Goal: Task Accomplishment & Management: Use online tool/utility

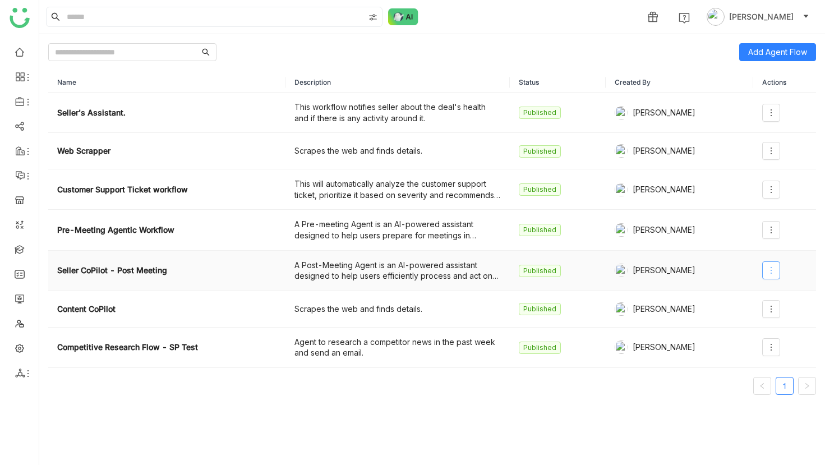
click at [777, 265] on button at bounding box center [771, 270] width 18 height 18
click at [775, 270] on icon at bounding box center [771, 270] width 9 height 9
click at [770, 266] on icon at bounding box center [771, 270] width 9 height 9
click at [761, 292] on li "Edit" at bounding box center [747, 293] width 67 height 21
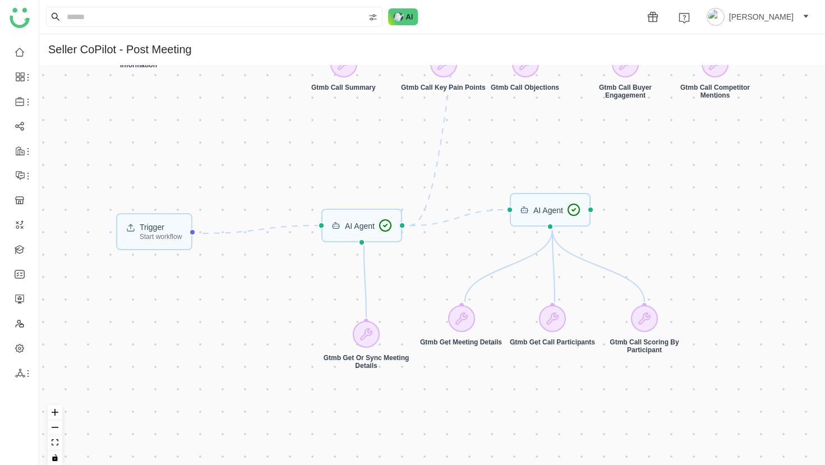
drag, startPoint x: 475, startPoint y: 236, endPoint x: 413, endPoint y: 155, distance: 102.1
click at [413, 155] on div "Trigger Start workflow AI Agent AI Agent AI Agent AI Agent Gtmb Get Meeting Det…" at bounding box center [432, 269] width 786 height 409
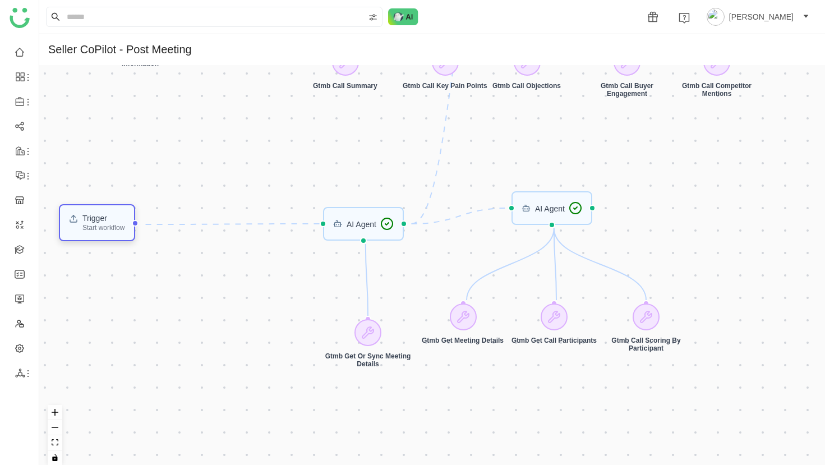
drag, startPoint x: 143, startPoint y: 230, endPoint x: 84, endPoint y: 223, distance: 59.3
click at [84, 222] on div "Trigger" at bounding box center [103, 218] width 42 height 8
click at [353, 231] on div "AI Agent" at bounding box center [363, 224] width 81 height 34
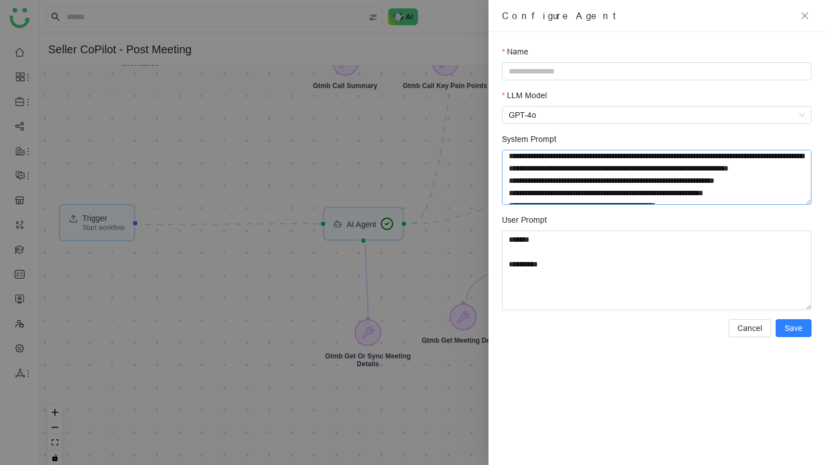
scroll to position [166, 0]
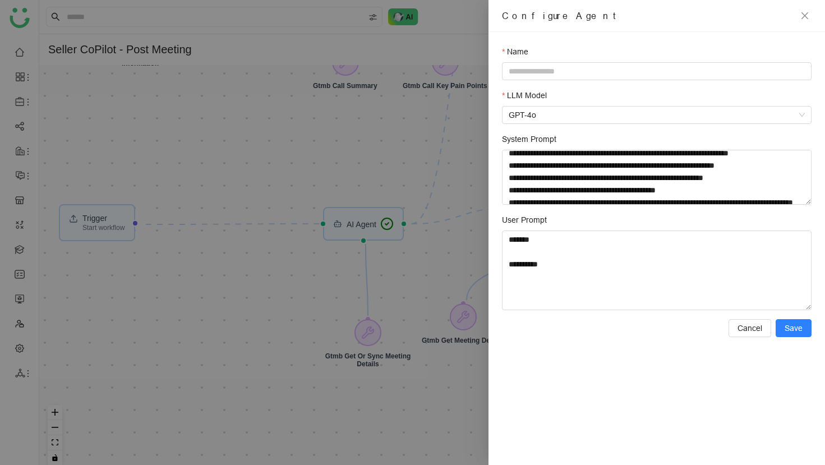
click at [393, 235] on div at bounding box center [412, 232] width 825 height 465
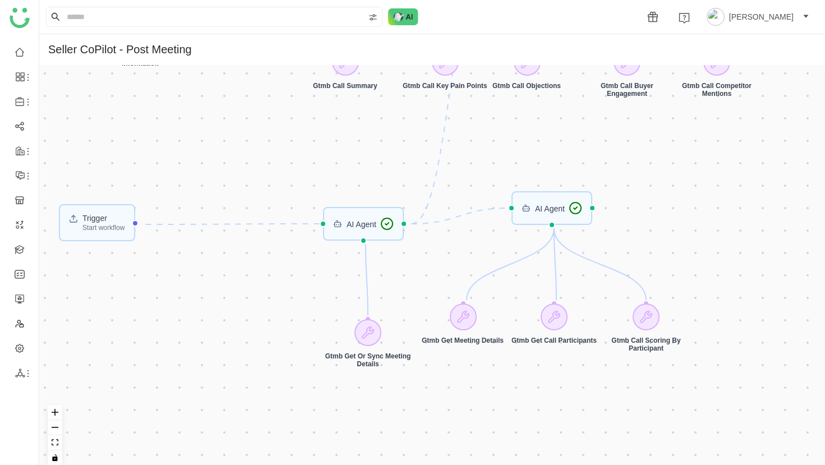
drag, startPoint x: 386, startPoint y: 226, endPoint x: 266, endPoint y: 214, distance: 120.7
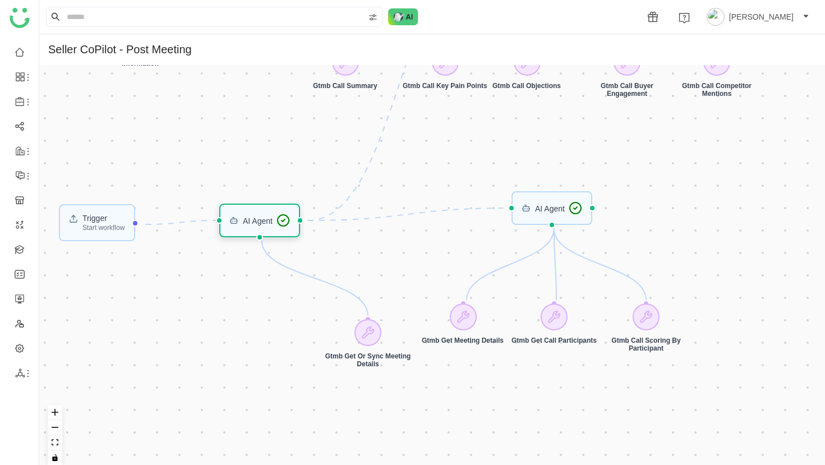
drag, startPoint x: 337, startPoint y: 231, endPoint x: 233, endPoint y: 228, distance: 103.2
click at [233, 228] on div "AI Agent" at bounding box center [259, 221] width 81 height 34
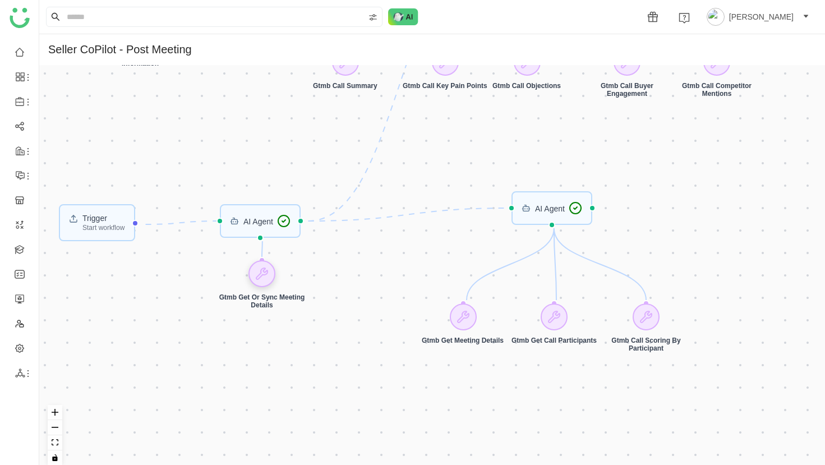
drag, startPoint x: 365, startPoint y: 335, endPoint x: 259, endPoint y: 277, distance: 121.3
click at [259, 277] on icon at bounding box center [261, 273] width 11 height 11
click at [262, 275] on icon at bounding box center [261, 273] width 11 height 11
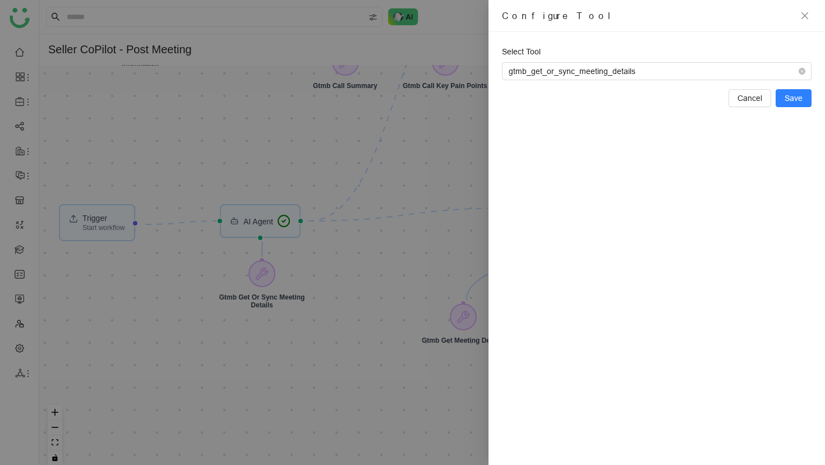
click at [133, 205] on div at bounding box center [412, 232] width 825 height 465
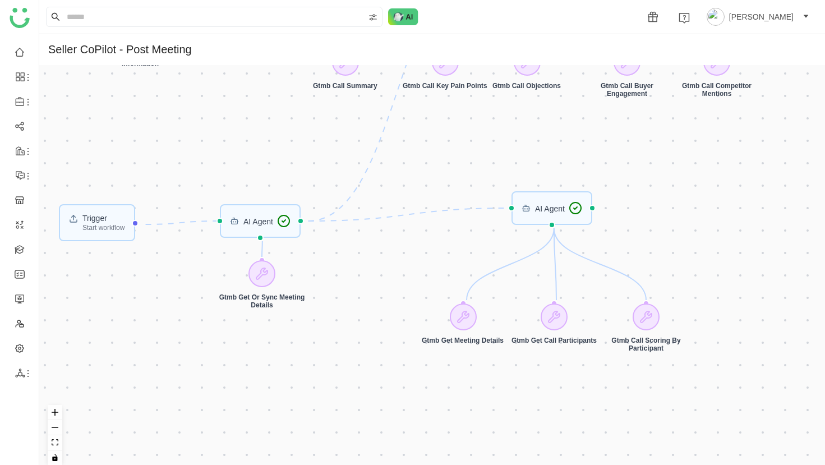
click at [119, 213] on div "Trigger Start workflow" at bounding box center [97, 222] width 76 height 37
click at [271, 223] on div "AI Agent" at bounding box center [258, 221] width 30 height 8
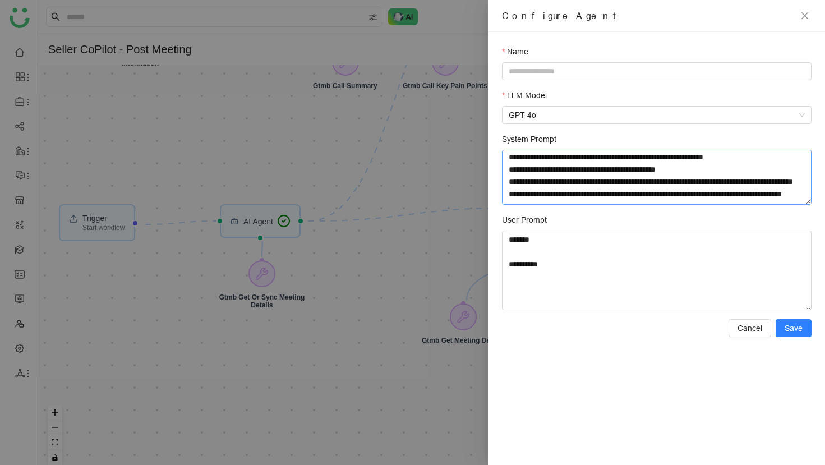
scroll to position [213, 0]
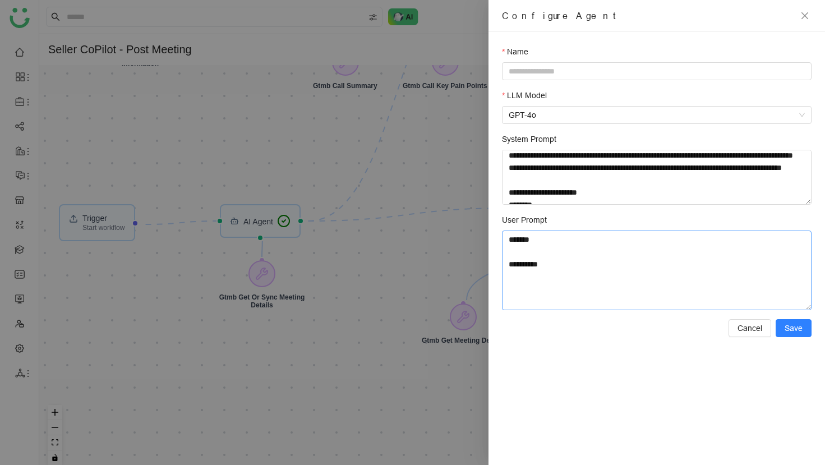
drag, startPoint x: 543, startPoint y: 265, endPoint x: 504, endPoint y: 265, distance: 39.3
click at [504, 265] on textarea "**********" at bounding box center [657, 271] width 310 height 80
drag, startPoint x: 562, startPoint y: 271, endPoint x: 501, endPoint y: 268, distance: 60.7
click at [502, 268] on textarea "**********" at bounding box center [657, 271] width 310 height 80
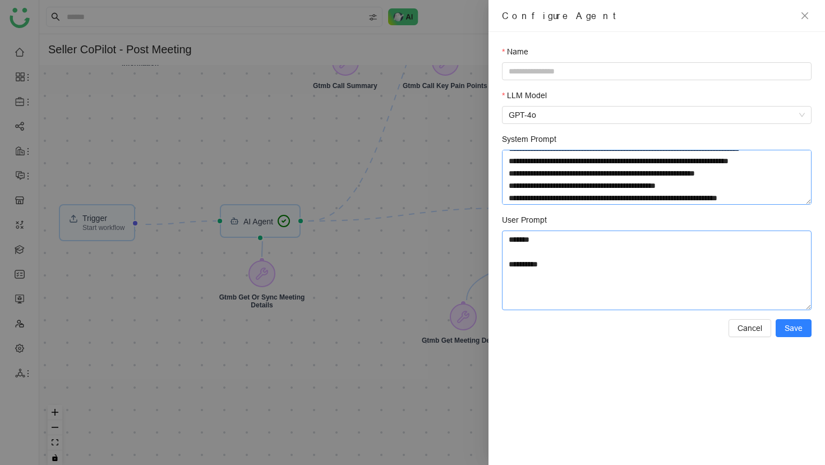
scroll to position [0, 0]
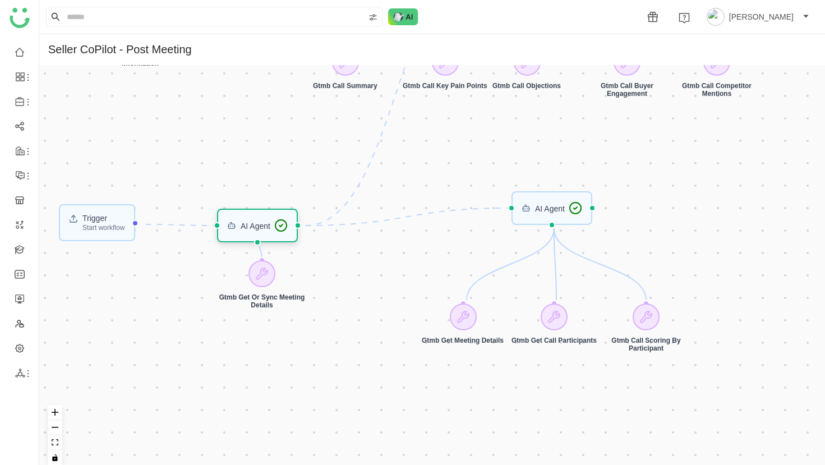
click at [274, 234] on div "AI Agent" at bounding box center [257, 226] width 81 height 34
drag, startPoint x: 260, startPoint y: 272, endPoint x: 250, endPoint y: 280, distance: 13.1
click at [250, 280] on icon at bounding box center [251, 281] width 13 height 13
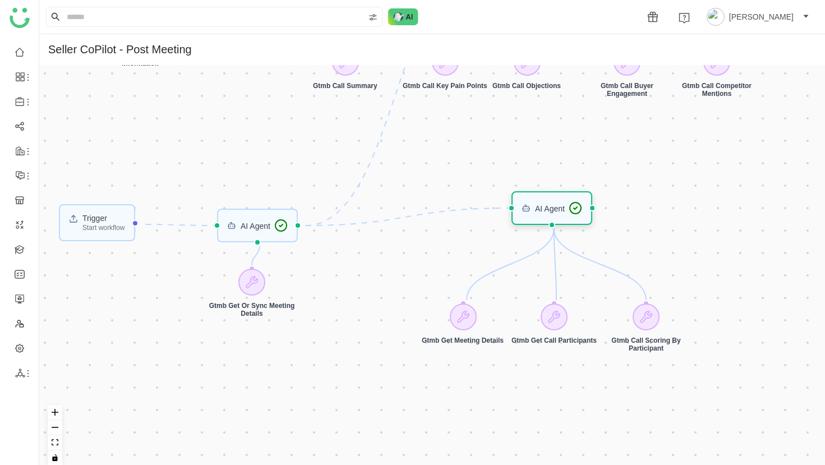
click at [552, 219] on div "AI Agent" at bounding box center [552, 208] width 81 height 34
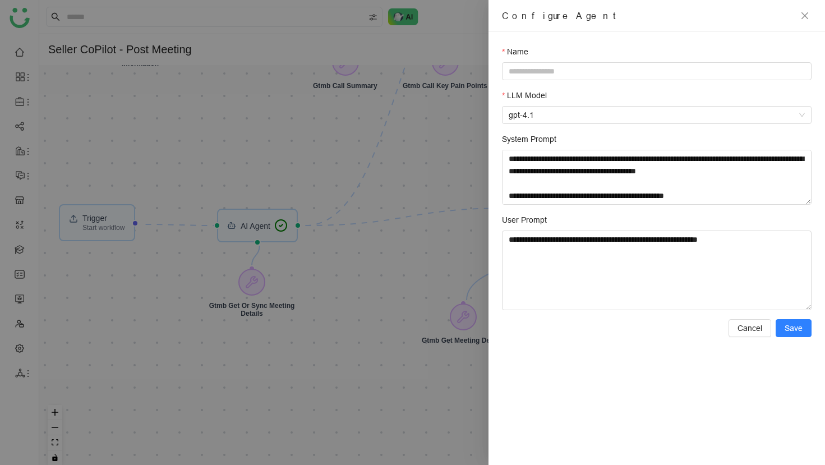
click at [266, 281] on div at bounding box center [412, 232] width 825 height 465
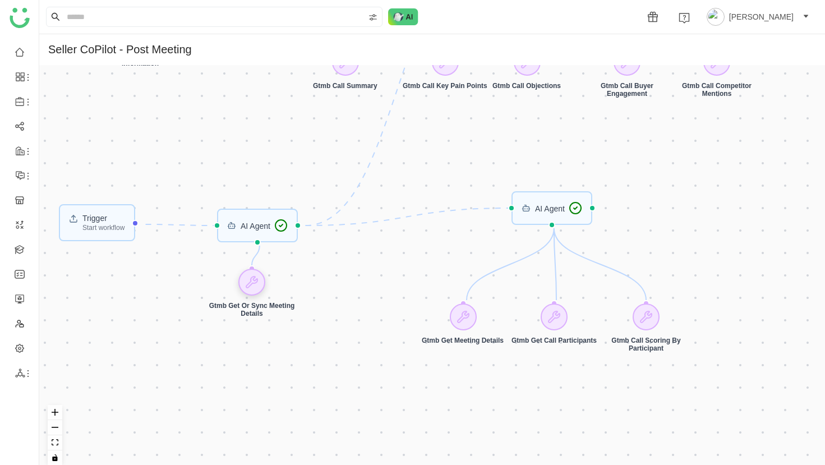
click at [251, 274] on div at bounding box center [251, 282] width 27 height 27
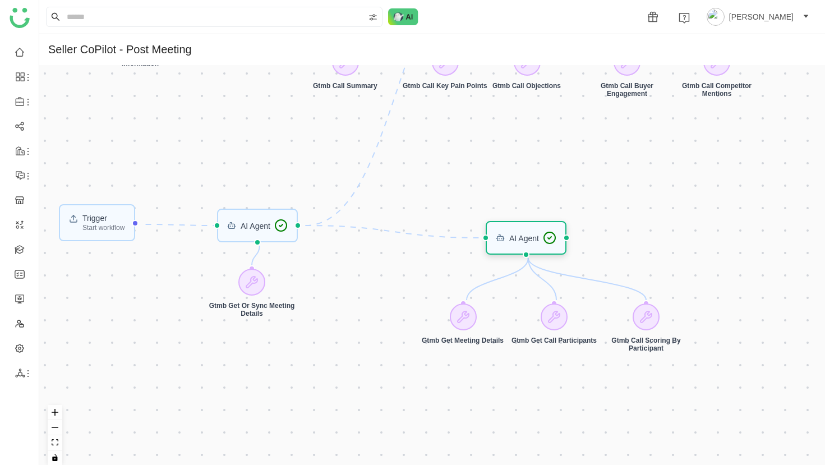
drag, startPoint x: 528, startPoint y: 205, endPoint x: 502, endPoint y: 237, distance: 40.7
click at [502, 236] on icon at bounding box center [500, 237] width 9 height 9
click at [517, 240] on div "AI Agent" at bounding box center [524, 238] width 30 height 8
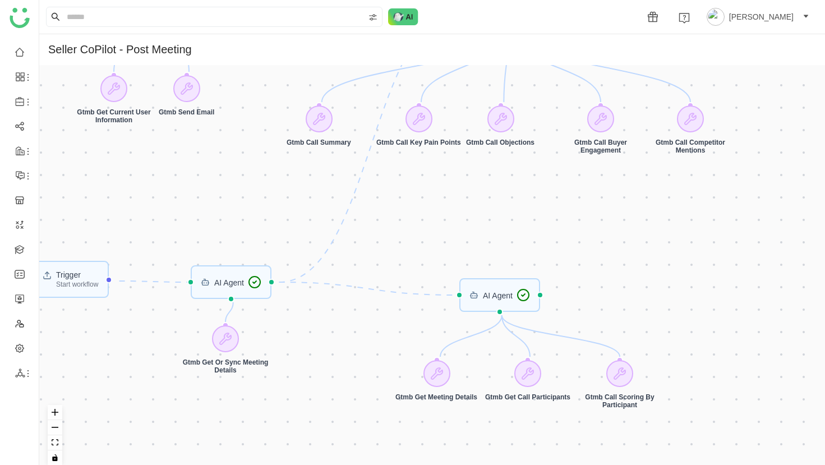
drag, startPoint x: 463, startPoint y: 177, endPoint x: 439, endPoint y: 211, distance: 41.9
click at [436, 234] on div "Trigger Start workflow AI Agent AI Agent AI Agent AI Agent Gtmb Get Meeting Det…" at bounding box center [432, 269] width 786 height 409
click at [503, 294] on div "AI Agent" at bounding box center [498, 296] width 30 height 8
click at [441, 376] on icon at bounding box center [436, 373] width 13 height 13
click at [515, 301] on div "AI Agent" at bounding box center [499, 295] width 61 height 13
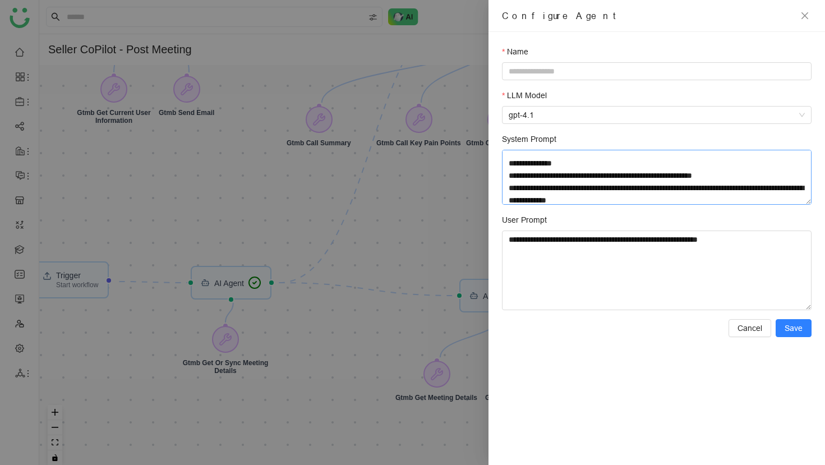
scroll to position [109, 0]
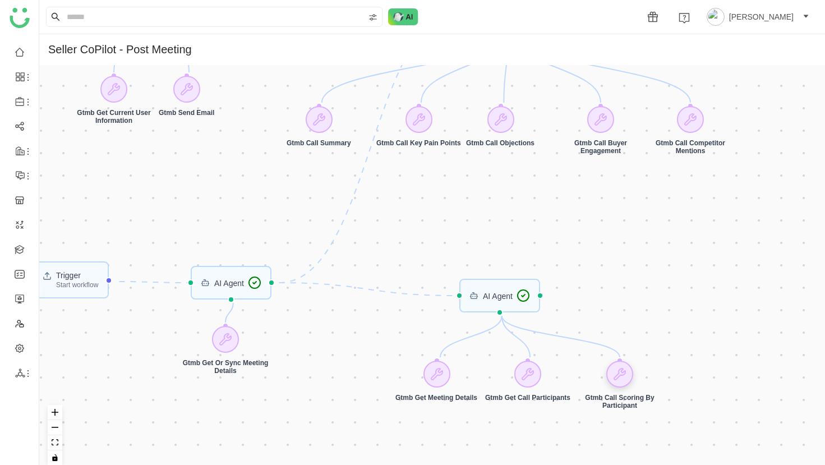
click at [616, 374] on icon at bounding box center [619, 373] width 13 height 13
click at [504, 290] on div "AI Agent" at bounding box center [499, 295] width 61 height 13
click at [230, 284] on div "AI Agent" at bounding box center [229, 283] width 30 height 8
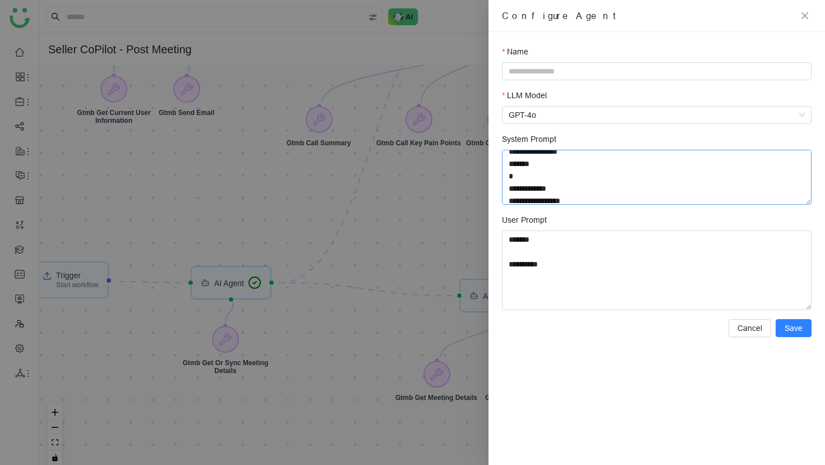
scroll to position [884, 0]
drag, startPoint x: 512, startPoint y: 162, endPoint x: 624, endPoint y: 161, distance: 112.2
click at [624, 161] on textarea "System Prompt" at bounding box center [657, 177] width 310 height 55
click at [547, 68] on input "Name" at bounding box center [657, 71] width 310 height 18
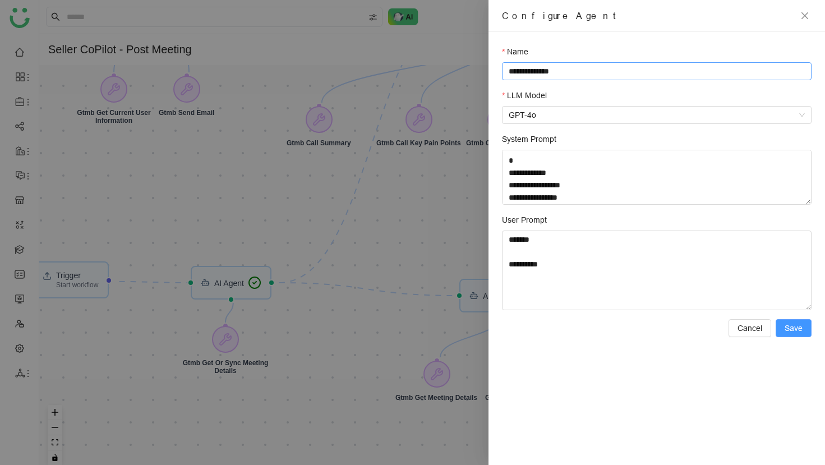
type input "**********"
click at [789, 328] on span "Save" at bounding box center [794, 328] width 18 height 12
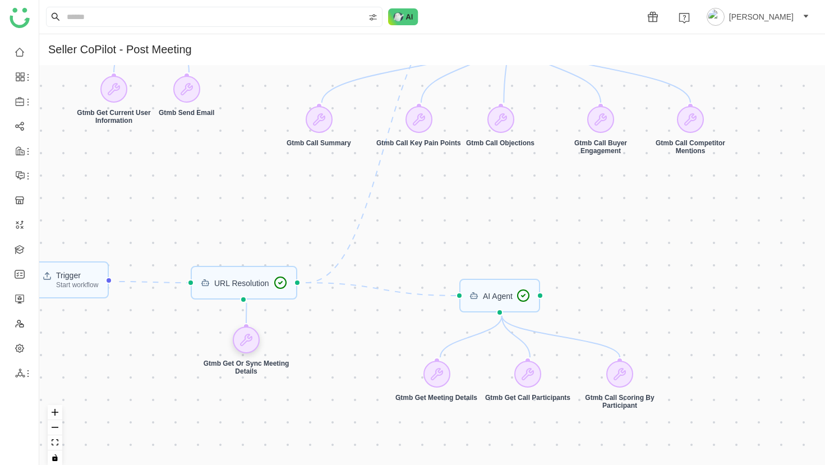
drag, startPoint x: 225, startPoint y: 334, endPoint x: 246, endPoint y: 335, distance: 20.8
click at [246, 335] on icon at bounding box center [246, 339] width 11 height 11
drag, startPoint x: 501, startPoint y: 284, endPoint x: 500, endPoint y: 292, distance: 7.9
click at [500, 292] on div "AI Agent" at bounding box center [498, 304] width 81 height 34
drag, startPoint x: 502, startPoint y: 305, endPoint x: 531, endPoint y: 307, distance: 28.7
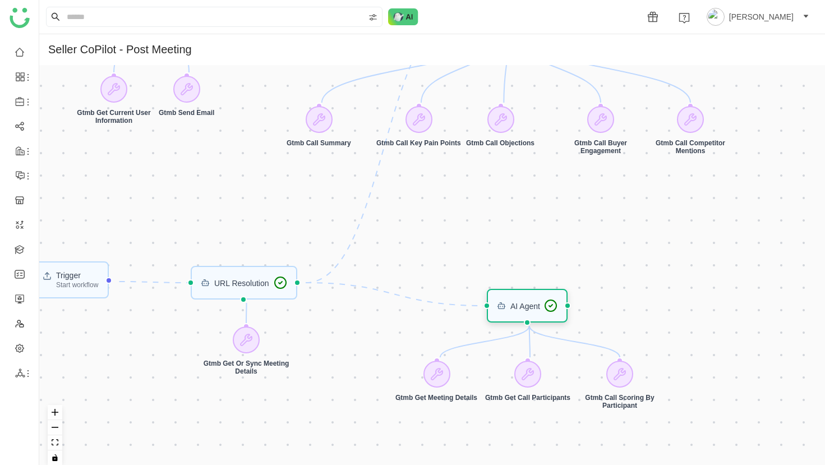
click at [531, 307] on div "AI Agent" at bounding box center [525, 306] width 30 height 8
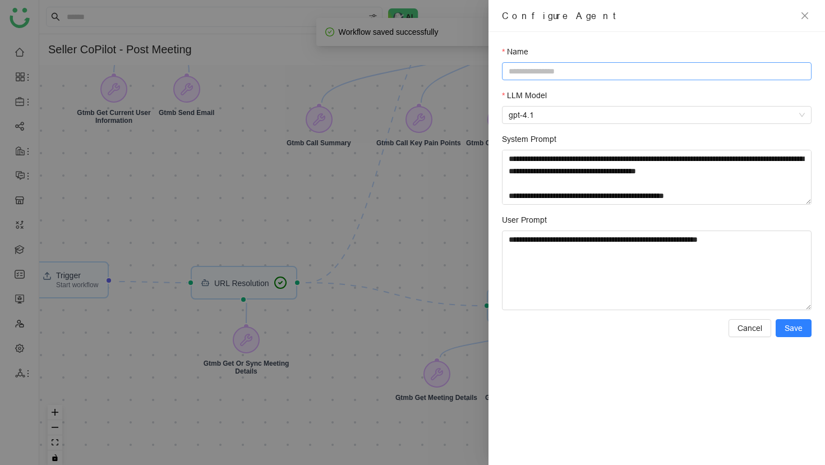
click at [571, 73] on input "Name" at bounding box center [657, 71] width 310 height 18
type input "**********"
click at [793, 323] on span "Save" at bounding box center [794, 328] width 18 height 12
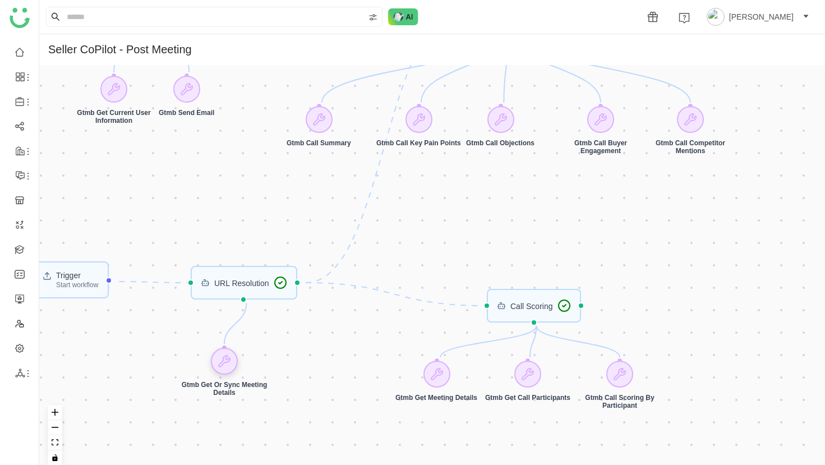
drag, startPoint x: 250, startPoint y: 343, endPoint x: 229, endPoint y: 365, distance: 30.1
click at [229, 365] on icon at bounding box center [224, 361] width 13 height 13
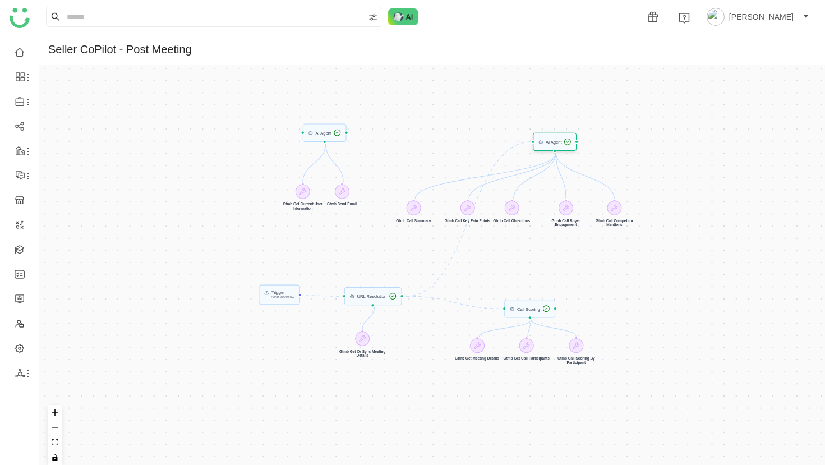
drag, startPoint x: 507, startPoint y: 155, endPoint x: 546, endPoint y: 148, distance: 40.5
click at [546, 148] on div "AI Agent" at bounding box center [555, 142] width 44 height 18
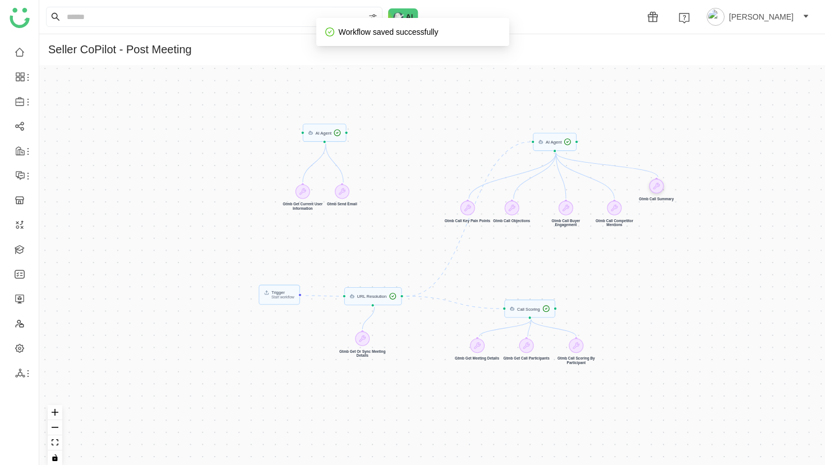
drag, startPoint x: 413, startPoint y: 211, endPoint x: 656, endPoint y: 190, distance: 243.8
click at [656, 190] on icon at bounding box center [656, 185] width 7 height 7
drag, startPoint x: 579, startPoint y: 142, endPoint x: 353, endPoint y: 133, distance: 226.2
click at [353, 133] on div "Trigger Start workflow Call Scoring URL Resolution AI Agent AI Agent Gtmb Get M…" at bounding box center [432, 269] width 786 height 409
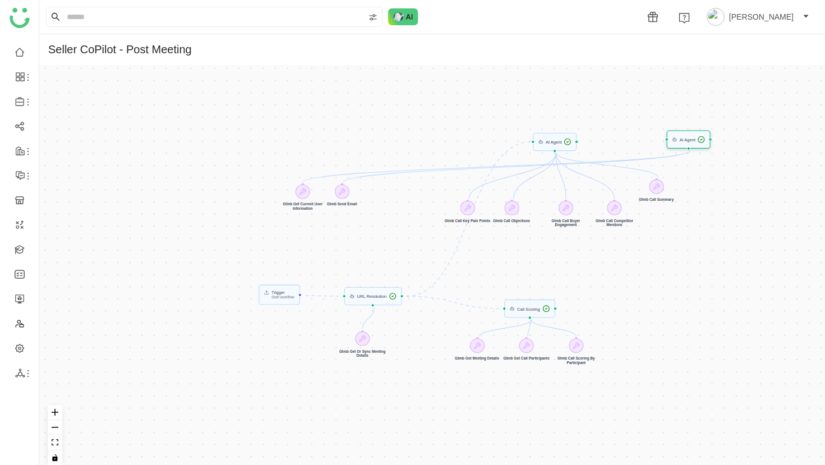
drag, startPoint x: 333, startPoint y: 133, endPoint x: 697, endPoint y: 140, distance: 364.1
click at [696, 140] on div "AI Agent" at bounding box center [687, 139] width 16 height 4
drag, startPoint x: 578, startPoint y: 142, endPoint x: 663, endPoint y: 141, distance: 84.7
click at [663, 141] on div "Trigger Start workflow Call Scoring URL Resolution AI Agent AI Agent Gtmb Get M…" at bounding box center [432, 269] width 786 height 409
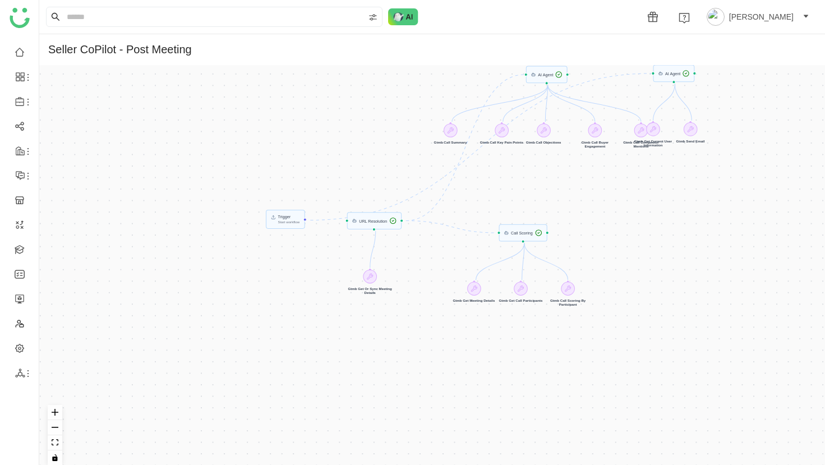
drag, startPoint x: 457, startPoint y: 165, endPoint x: 454, endPoint y: 188, distance: 23.2
click at [454, 188] on div "Trigger Start workflow AI Agent AI Agent Call Scoring URL Resolution Gtmb Call …" at bounding box center [432, 269] width 786 height 409
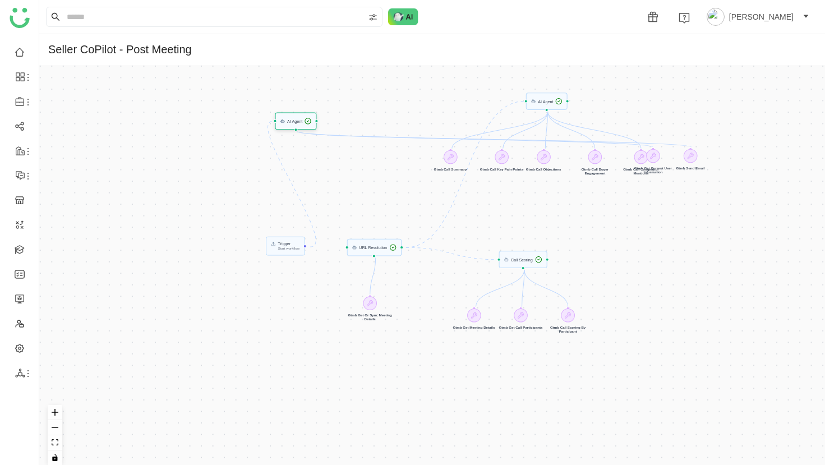
drag, startPoint x: 668, startPoint y: 77, endPoint x: 292, endPoint y: 123, distance: 378.6
click at [292, 123] on div "AI Agent" at bounding box center [296, 120] width 42 height 17
drag, startPoint x: 288, startPoint y: 251, endPoint x: 174, endPoint y: 231, distance: 116.2
click at [174, 229] on div "Start workflow" at bounding box center [173, 226] width 22 height 3
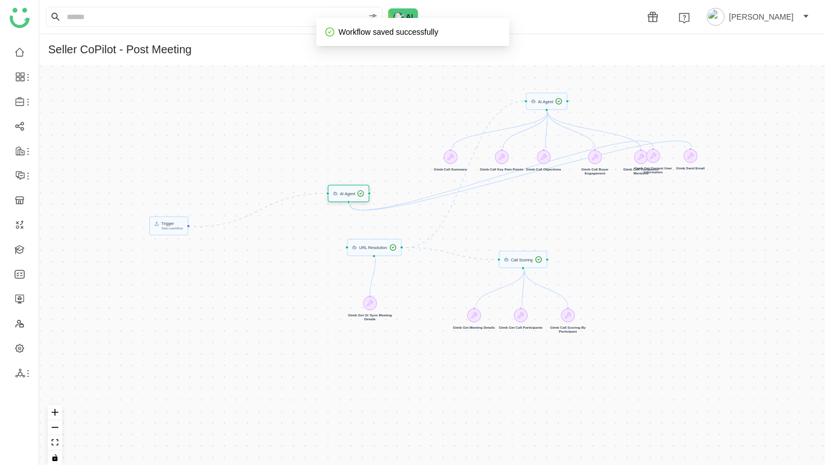
drag, startPoint x: 306, startPoint y: 117, endPoint x: 356, endPoint y: 191, distance: 89.6
click at [355, 191] on div "AI Agent" at bounding box center [347, 193] width 15 height 4
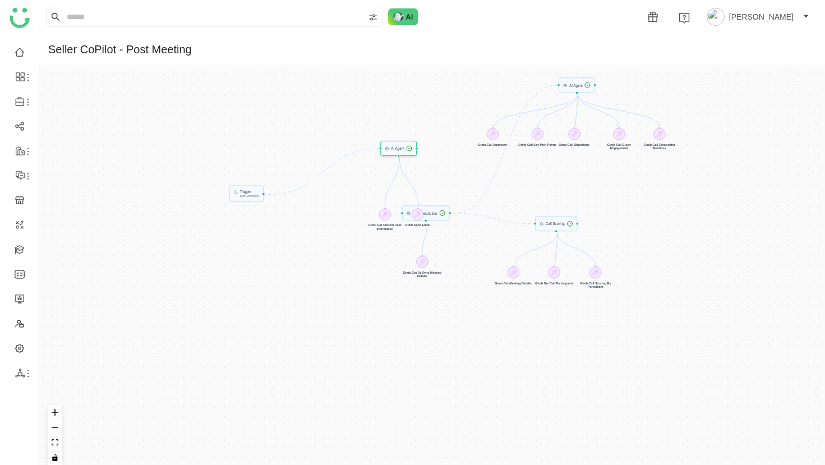
drag, startPoint x: 399, startPoint y: 171, endPoint x: 392, endPoint y: 154, distance: 17.8
click at [392, 154] on div "AI Agent" at bounding box center [398, 148] width 36 height 15
click at [358, 155] on icon "Edge from trigger to 68b5f8d391be4e073189e538" at bounding box center [322, 172] width 108 height 45
click at [358, 150] on icon "Edge from trigger to 68b5f8d391be4e073189e538" at bounding box center [322, 172] width 108 height 45
click at [57, 444] on icon "fit view" at bounding box center [55, 442] width 7 height 6
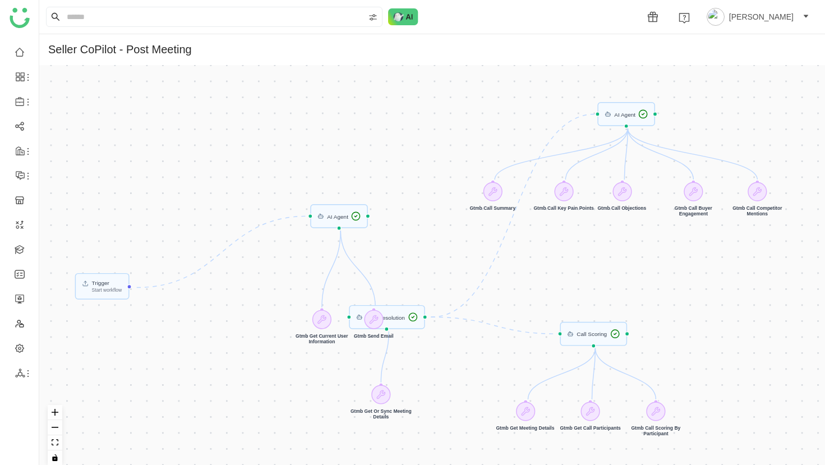
click at [205, 261] on icon "Edge from trigger to 68b5f8d391be4e073189e538" at bounding box center [222, 251] width 171 height 71
click at [210, 263] on icon "Edge from trigger to 68b5f8d391be4e073189e538" at bounding box center [222, 251] width 171 height 71
click at [222, 251] on icon "Edge from trigger to 68b5f8d391be4e073189e538" at bounding box center [222, 251] width 171 height 71
click at [310, 218] on div at bounding box center [310, 216] width 5 height 5
click at [338, 219] on div "AI Agent" at bounding box center [337, 216] width 21 height 6
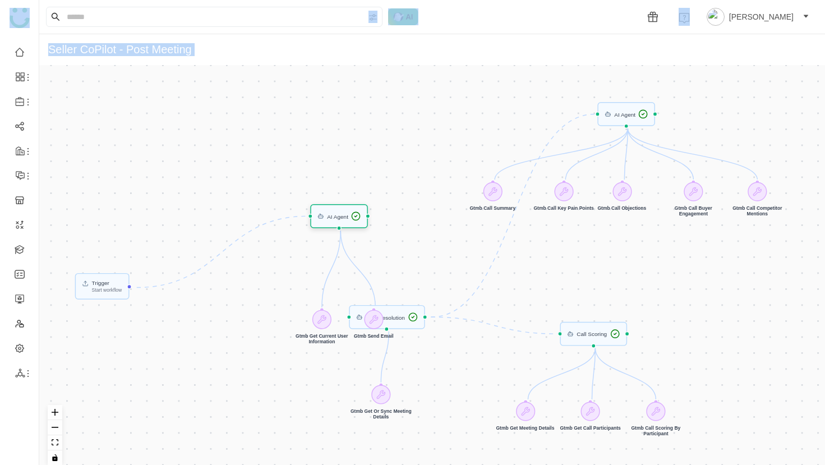
click at [326, 215] on div "AI Agent" at bounding box center [339, 216] width 44 height 10
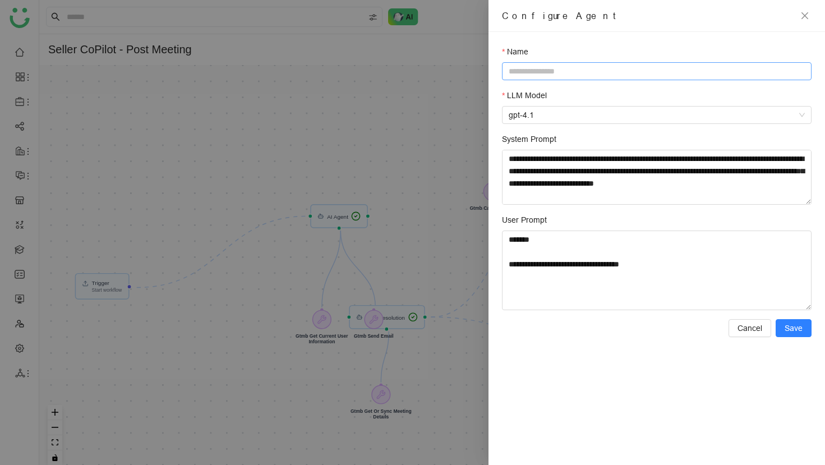
click at [573, 76] on input "Name" at bounding box center [657, 71] width 310 height 18
type input "**********"
click at [474, 98] on div at bounding box center [412, 232] width 825 height 465
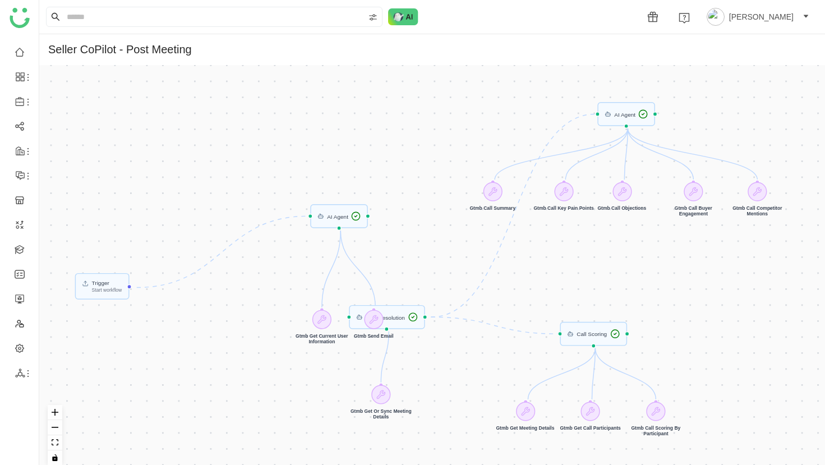
click at [355, 231] on div "Trigger Start workflow AI Agent AI Agent Call Scoring URL Resolution Gtmb Call …" at bounding box center [432, 269] width 786 height 409
click at [349, 224] on div "AI Agent" at bounding box center [339, 216] width 58 height 24
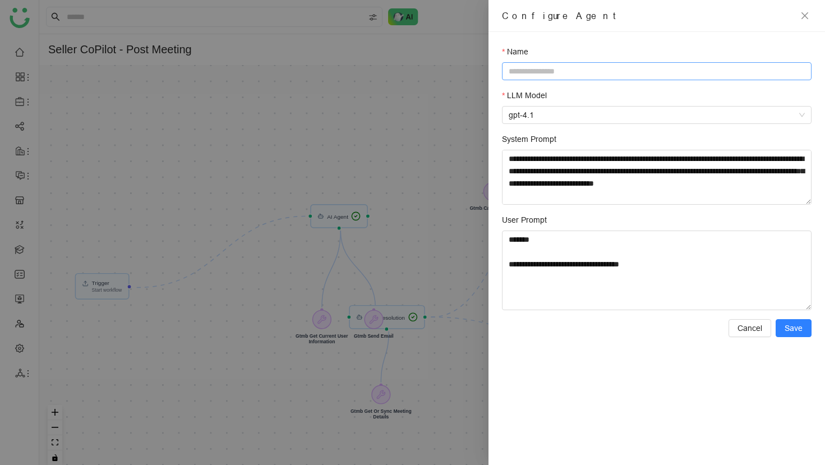
click at [565, 73] on input "Name" at bounding box center [657, 71] width 310 height 18
type input "**********"
click at [802, 329] on span "Save" at bounding box center [794, 328] width 18 height 12
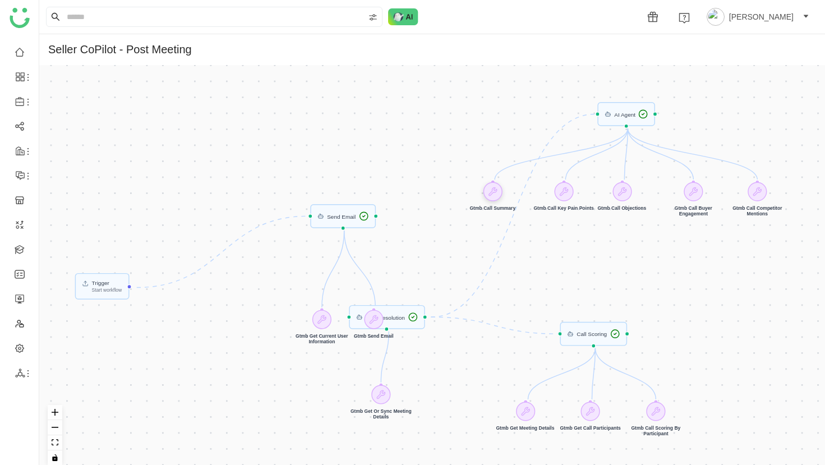
click at [494, 191] on icon at bounding box center [493, 191] width 8 height 8
